Goal: Find specific page/section: Find specific page/section

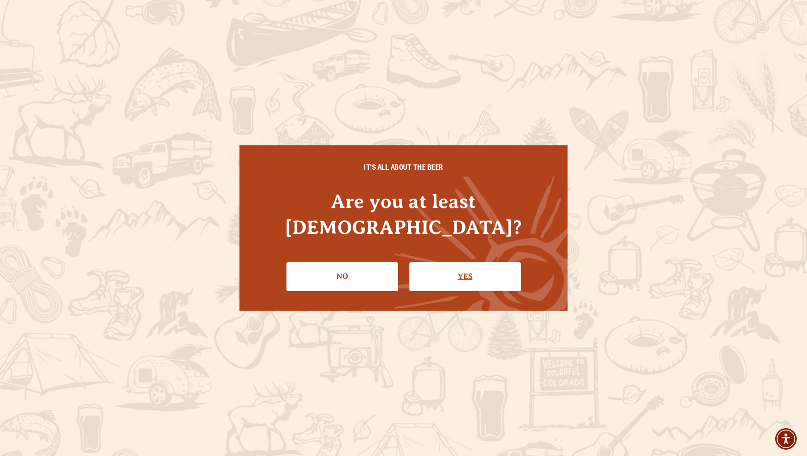
click at [471, 263] on link "Yes" at bounding box center [465, 276] width 112 height 28
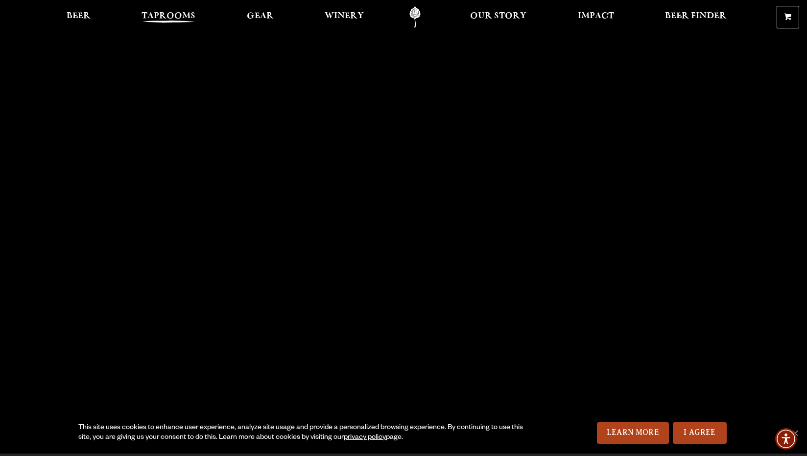
click at [180, 16] on span "Taprooms" at bounding box center [168, 16] width 54 height 8
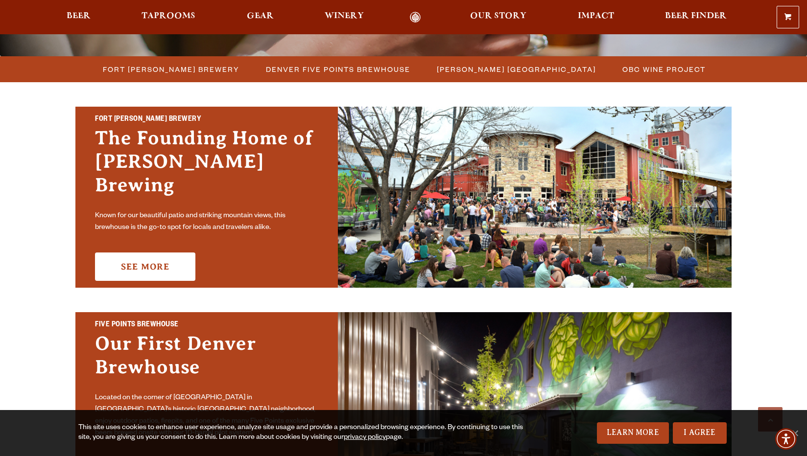
scroll to position [288, 0]
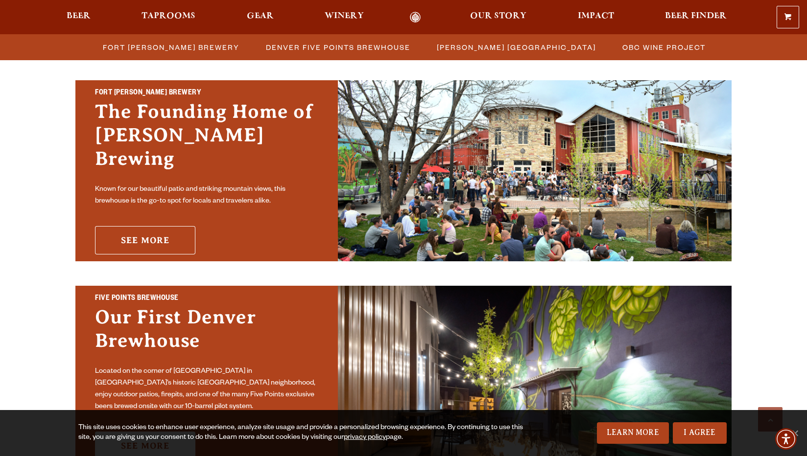
click at [144, 227] on link "See More" at bounding box center [145, 240] width 100 height 28
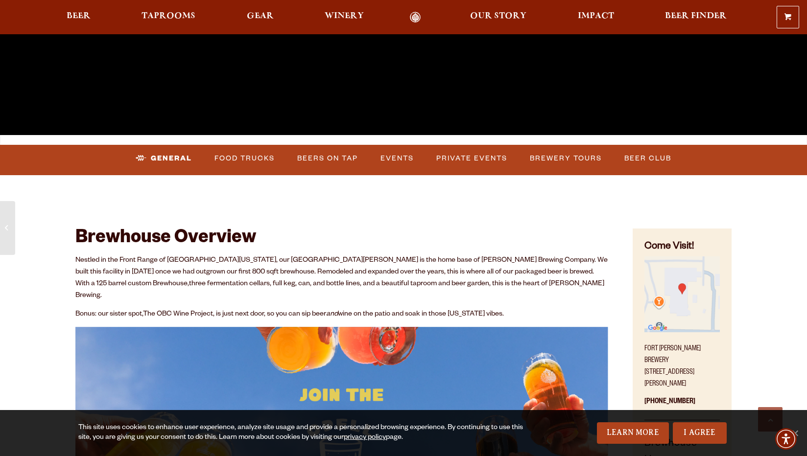
scroll to position [330, 0]
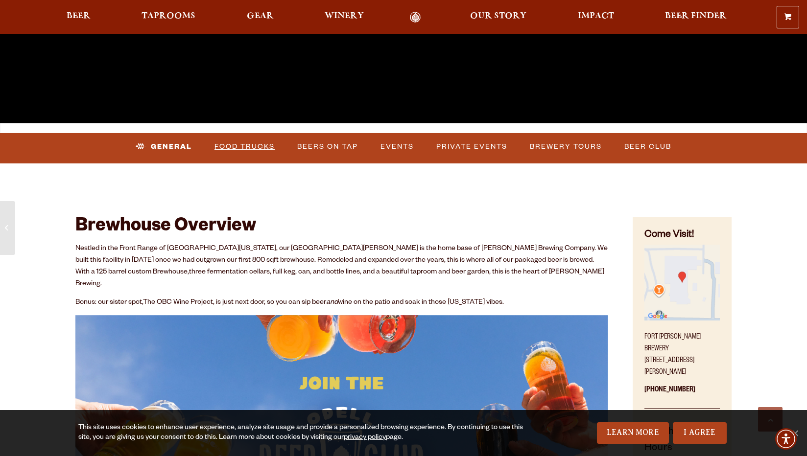
click at [252, 146] on link "Food Trucks" at bounding box center [245, 147] width 68 height 23
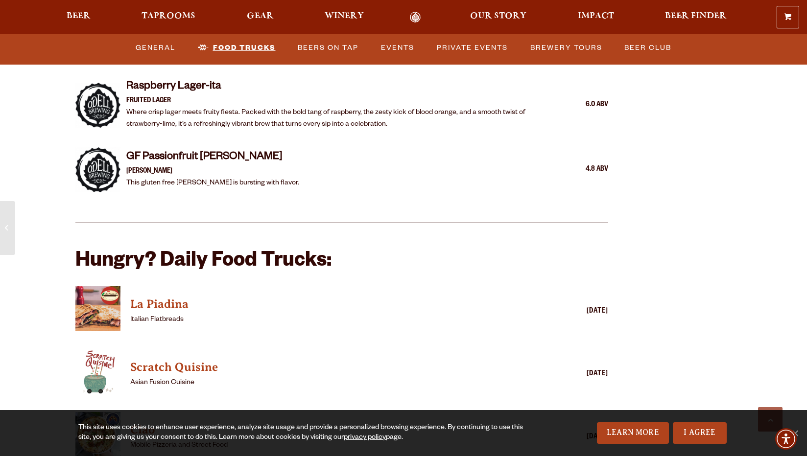
scroll to position [2206, 0]
